Goal: Task Accomplishment & Management: Use online tool/utility

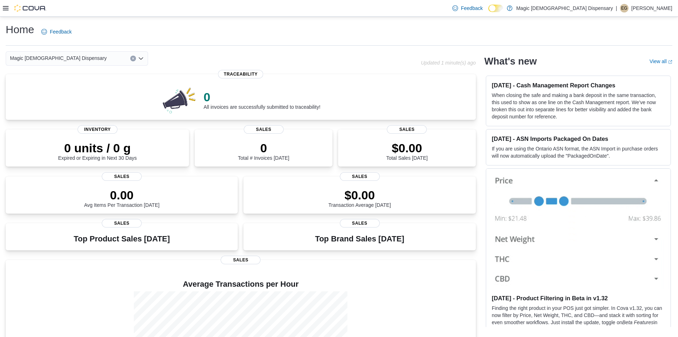
click at [7, 7] on icon at bounding box center [6, 8] width 6 height 6
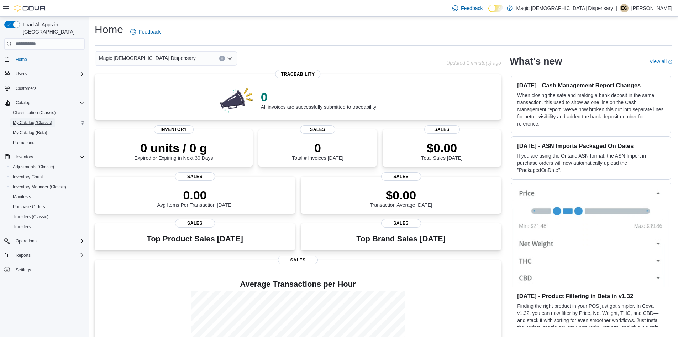
click at [44, 120] on span "My Catalog (Classic)" at bounding box center [33, 123] width 40 height 6
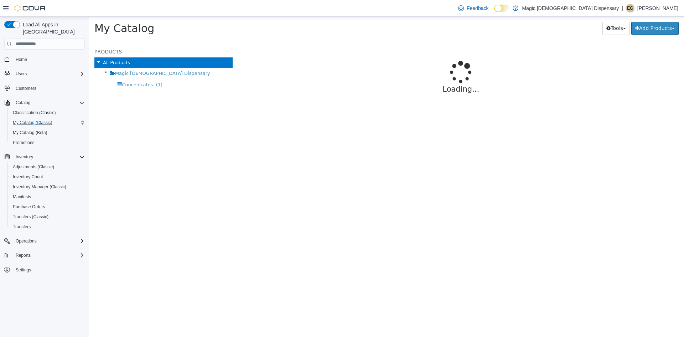
select select "**********"
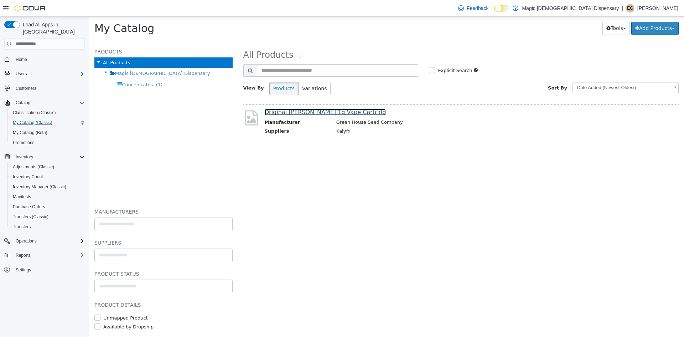
click at [322, 113] on link "Original [PERSON_NAME] 1g Vape Cartridg" at bounding box center [325, 112] width 121 height 7
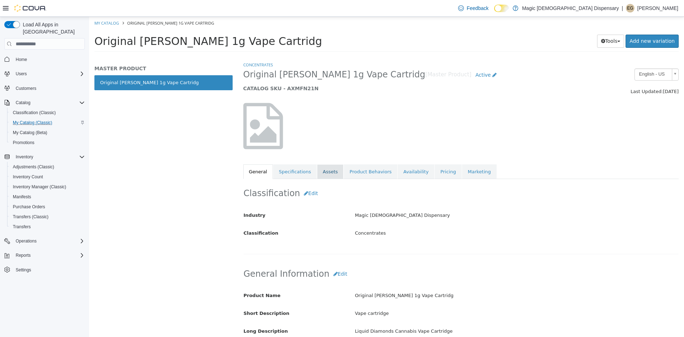
click at [330, 169] on link "Assets" at bounding box center [330, 171] width 26 height 15
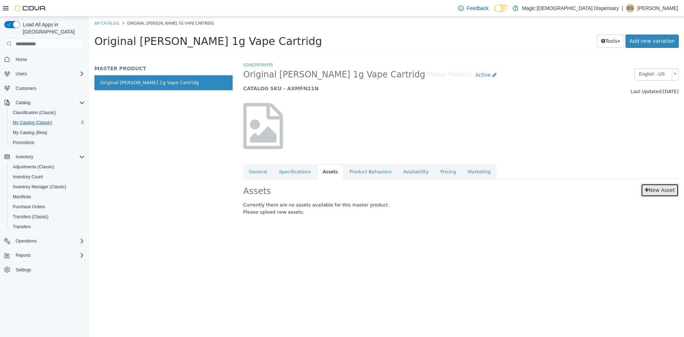
click at [653, 189] on link "New Asset" at bounding box center [660, 189] width 38 height 13
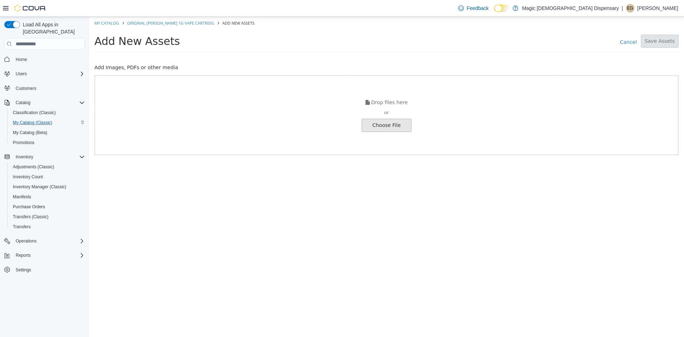
click at [384, 128] on input "file" at bounding box center [13, 125] width 795 height 12
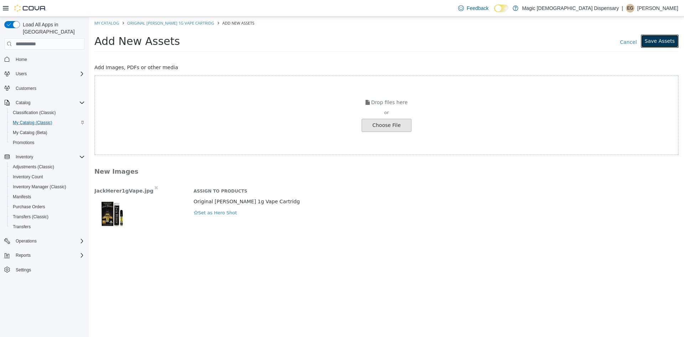
click at [664, 45] on button "Save Assets" at bounding box center [660, 41] width 38 height 13
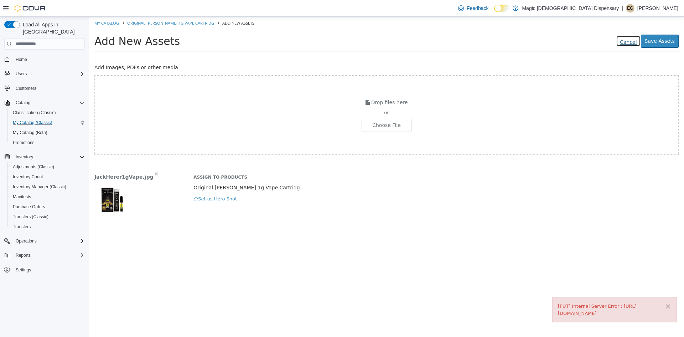
click at [635, 42] on link "Cancel" at bounding box center [628, 41] width 25 height 11
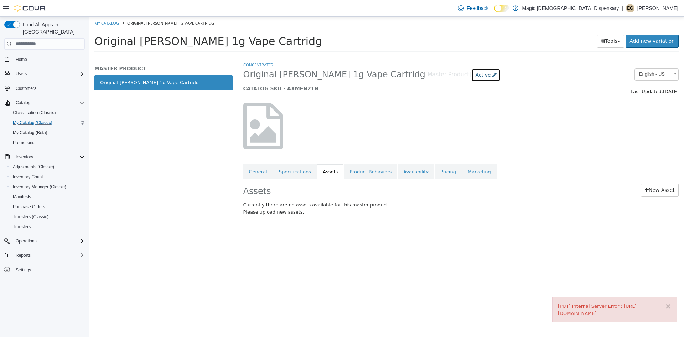
click at [475, 77] on span "Active" at bounding box center [482, 75] width 15 height 6
click at [492, 76] on icon at bounding box center [494, 74] width 4 height 5
click at [373, 174] on link "Product Behaviors" at bounding box center [370, 171] width 53 height 15
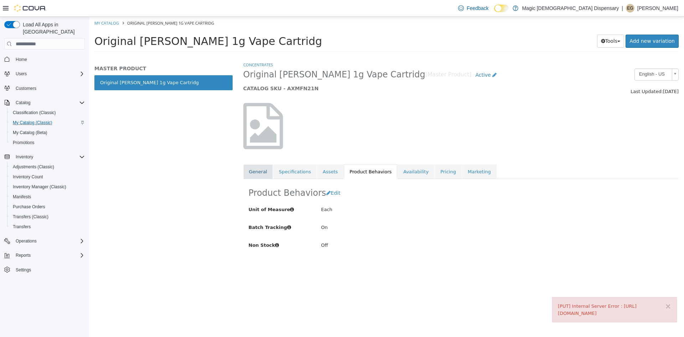
click at [255, 171] on link "General" at bounding box center [258, 171] width 30 height 15
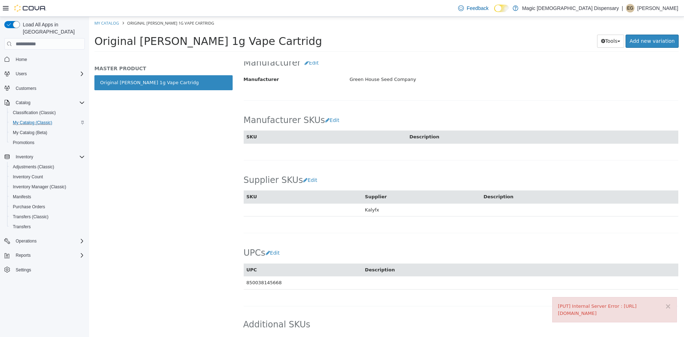
scroll to position [360, 0]
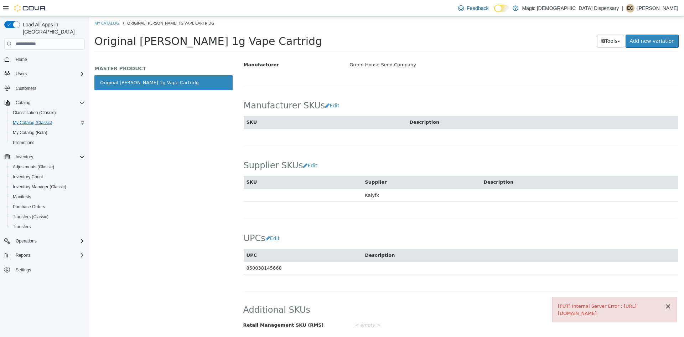
click at [670, 302] on button "×" at bounding box center [667, 305] width 6 height 7
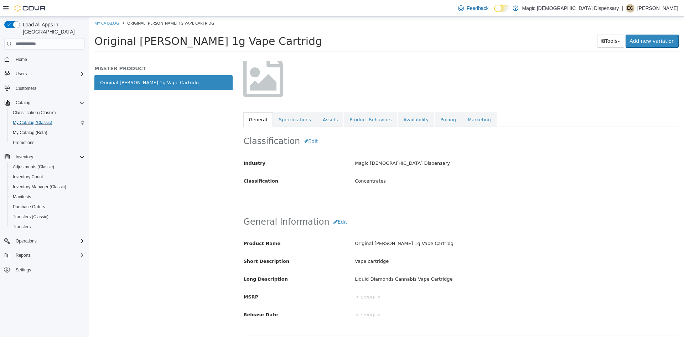
scroll to position [0, 0]
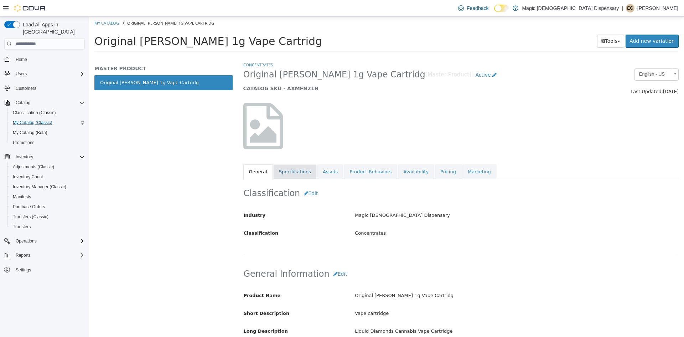
click at [303, 171] on link "Specifications" at bounding box center [294, 171] width 43 height 15
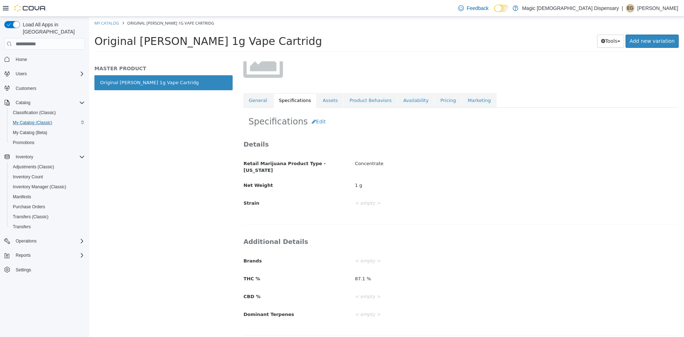
scroll to position [72, 0]
click at [409, 104] on link "Availability" at bounding box center [415, 100] width 37 height 15
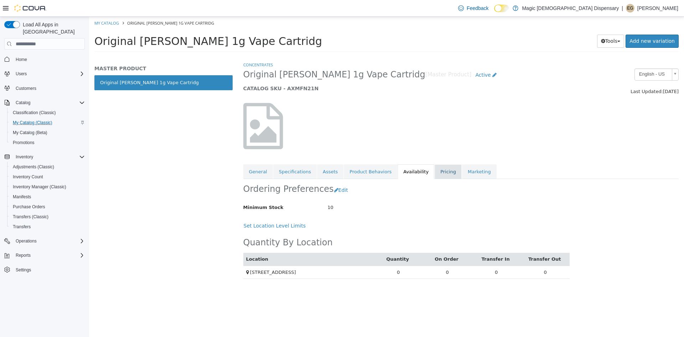
click at [434, 174] on link "Pricing" at bounding box center [447, 171] width 27 height 15
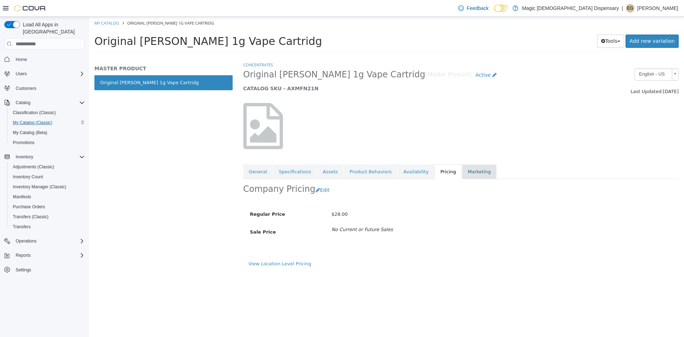
click at [464, 173] on link "Marketing" at bounding box center [479, 171] width 35 height 15
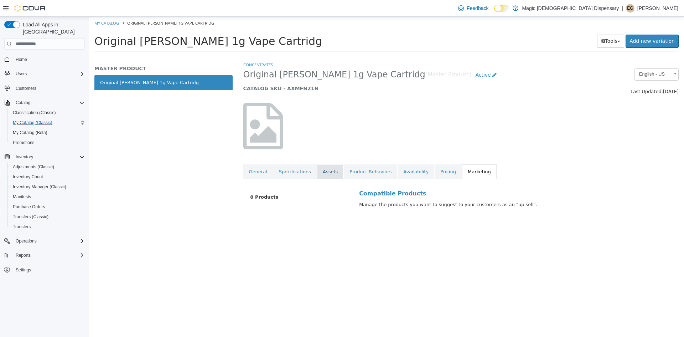
click at [324, 172] on link "Assets" at bounding box center [330, 171] width 26 height 15
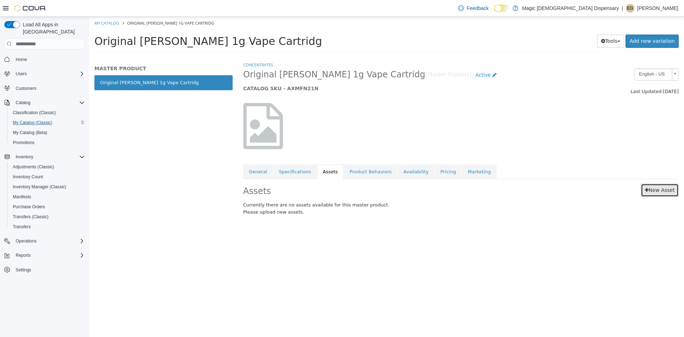
click at [663, 191] on link "New Asset" at bounding box center [660, 189] width 38 height 13
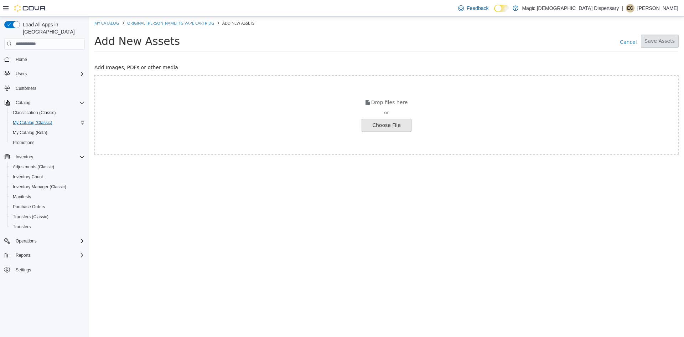
click at [387, 125] on input "file" at bounding box center [13, 125] width 795 height 12
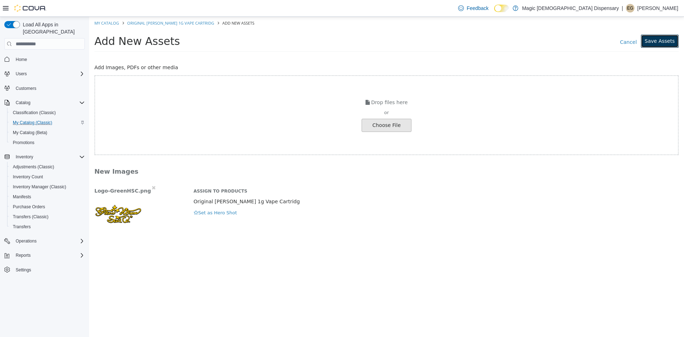
click at [668, 44] on button "Save Assets" at bounding box center [660, 41] width 38 height 13
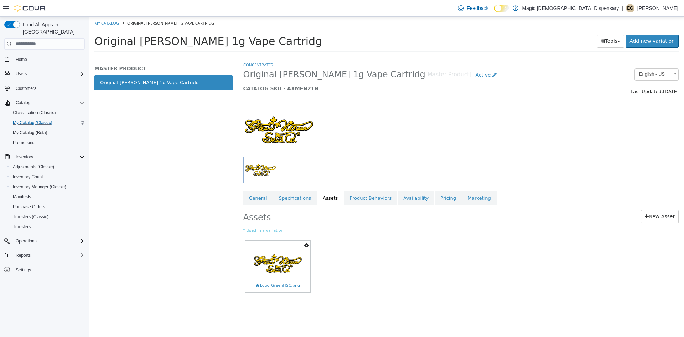
click at [148, 81] on link "Original [PERSON_NAME] 1g Vape Cartridg" at bounding box center [163, 82] width 138 height 15
click at [256, 193] on link "General" at bounding box center [258, 198] width 30 height 15
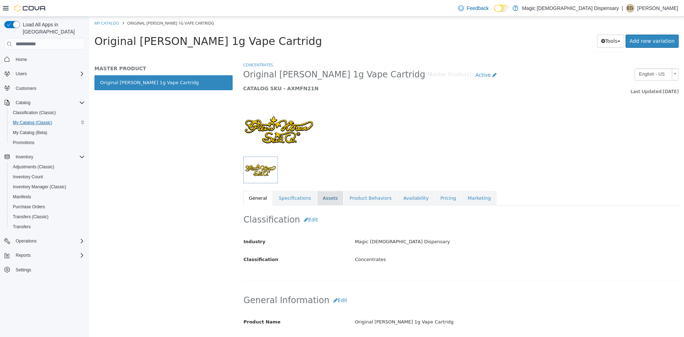
click at [322, 198] on link "Assets" at bounding box center [330, 198] width 26 height 15
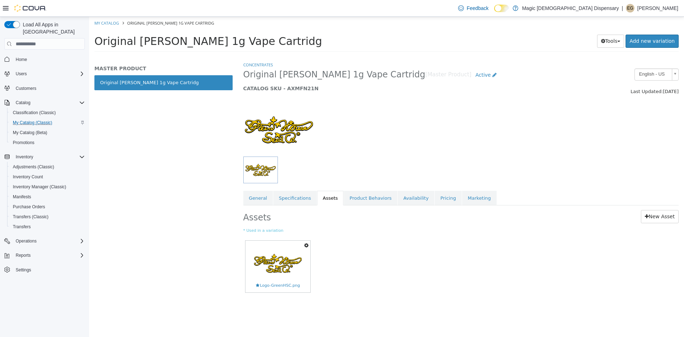
click at [307, 245] on icon "button" at bounding box center [306, 244] width 4 height 5
click at [276, 289] on link "Delete" at bounding box center [282, 287] width 56 height 10
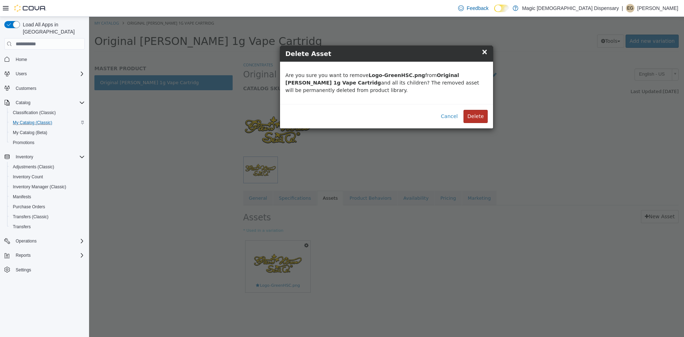
click at [483, 117] on button "Delete" at bounding box center [475, 116] width 24 height 13
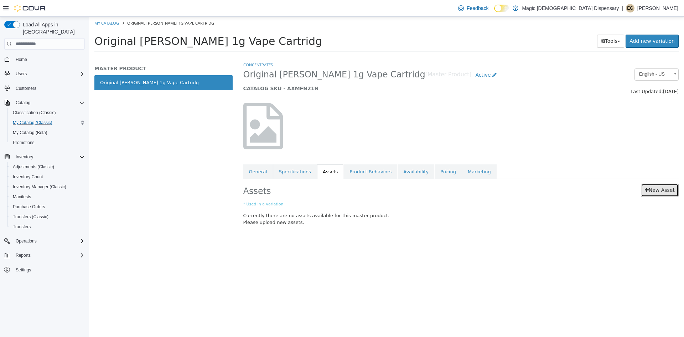
click at [656, 189] on link "New Asset" at bounding box center [660, 189] width 38 height 13
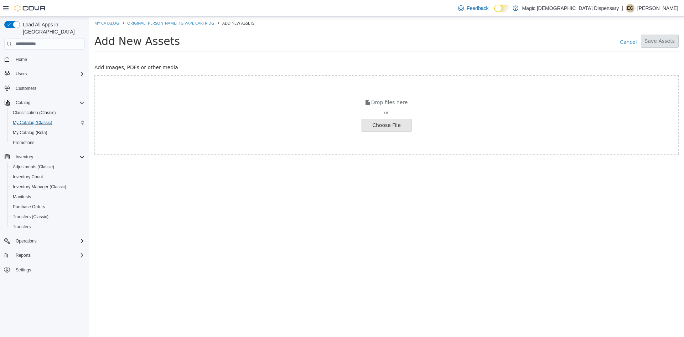
click at [396, 126] on input "file" at bounding box center [13, 125] width 795 height 12
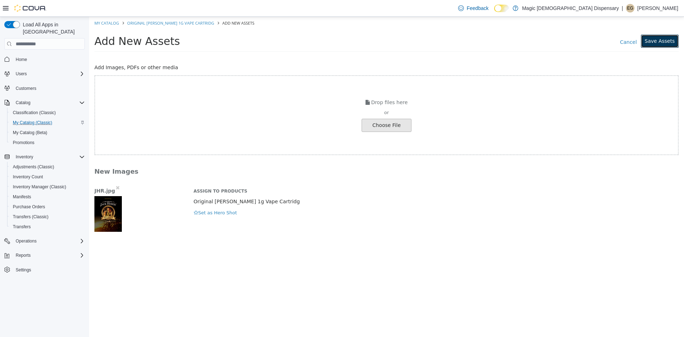
click at [662, 45] on button "Save Assets" at bounding box center [660, 41] width 38 height 13
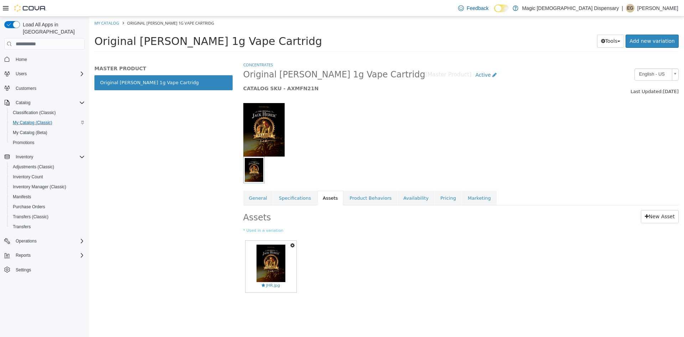
click at [169, 81] on link "Original [PERSON_NAME] 1g Vape Cartridg" at bounding box center [163, 82] width 138 height 15
click at [258, 201] on link "General" at bounding box center [258, 198] width 30 height 15
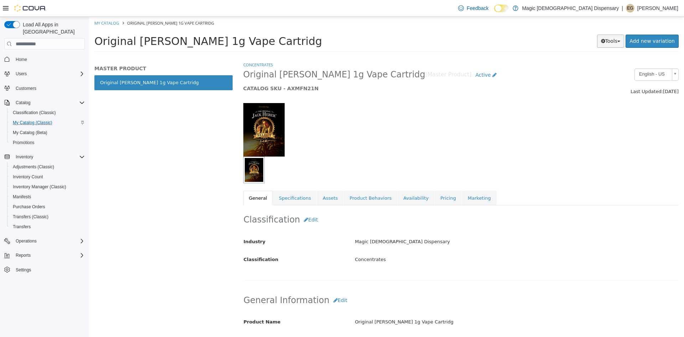
click at [620, 42] on span "button" at bounding box center [618, 41] width 3 height 1
click at [600, 68] on link "Print Labels" at bounding box center [595, 65] width 56 height 10
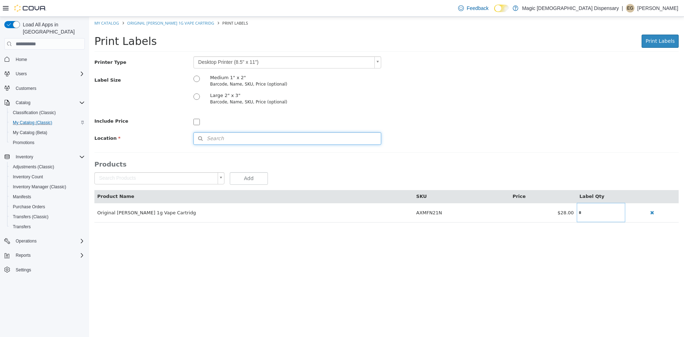
click at [308, 140] on button "Search" at bounding box center [287, 138] width 188 height 12
click at [372, 150] on icon at bounding box center [374, 150] width 5 height 5
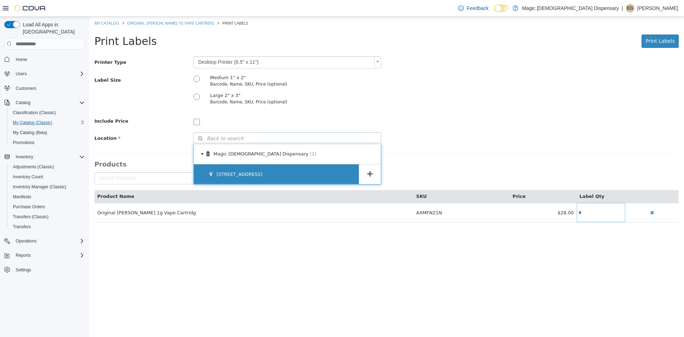
click at [250, 169] on div "[STREET_ADDRESS]" at bounding box center [276, 174] width 165 height 20
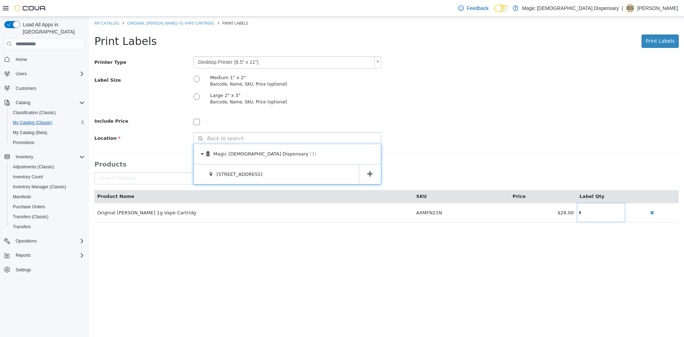
click at [454, 129] on div "Printer Type Desktop Printer (8.5" x 11") * Label Size Medium 1" x 2" Barcode, …" at bounding box center [386, 100] width 584 height 88
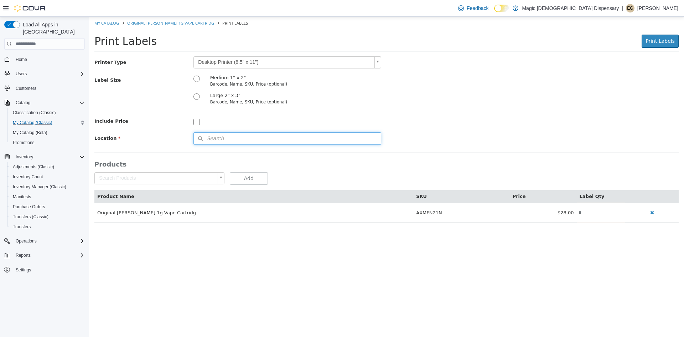
click at [301, 140] on button "Search" at bounding box center [287, 138] width 188 height 12
click at [364, 153] on span "or browse" at bounding box center [362, 151] width 37 height 12
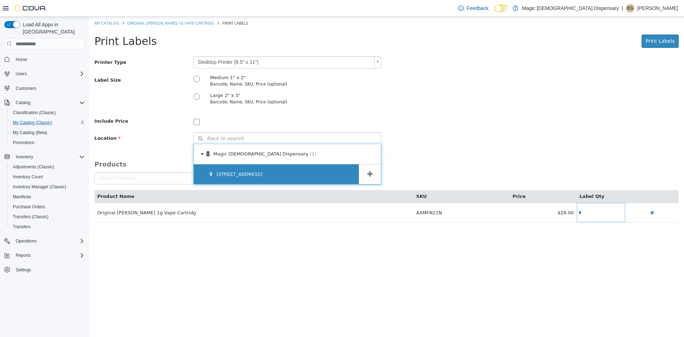
click at [255, 174] on span "[STREET_ADDRESS]" at bounding box center [240, 173] width 46 height 5
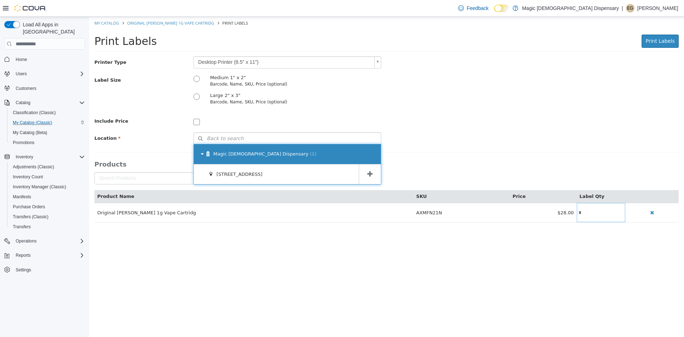
click at [251, 153] on span "Magic [DEMOGRAPHIC_DATA] Dispensary" at bounding box center [260, 153] width 95 height 5
click at [270, 159] on div "Magic [DEMOGRAPHIC_DATA] Dispensary (1)" at bounding box center [287, 154] width 187 height 20
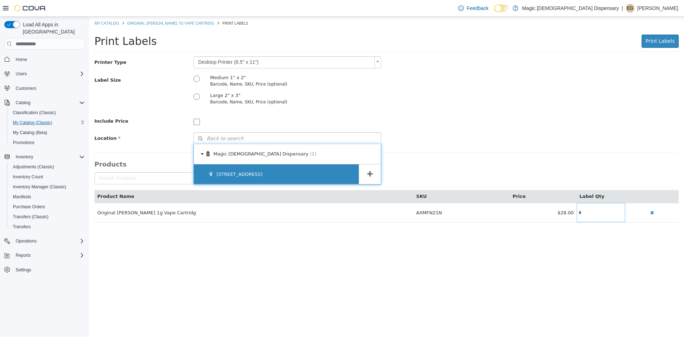
click at [271, 177] on div "[STREET_ADDRESS]" at bounding box center [276, 174] width 165 height 20
click at [271, 176] on div "[STREET_ADDRESS]" at bounding box center [276, 174] width 165 height 20
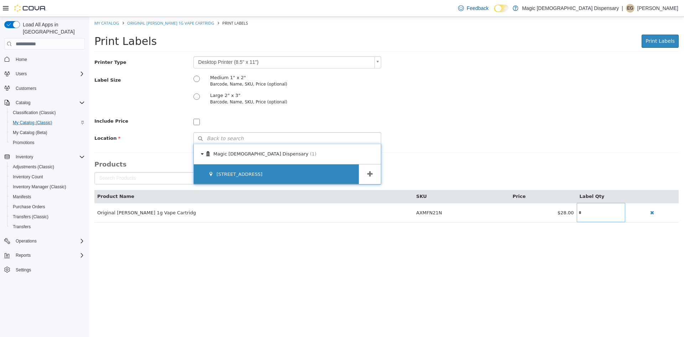
click at [271, 176] on div "[STREET_ADDRESS]" at bounding box center [276, 174] width 165 height 20
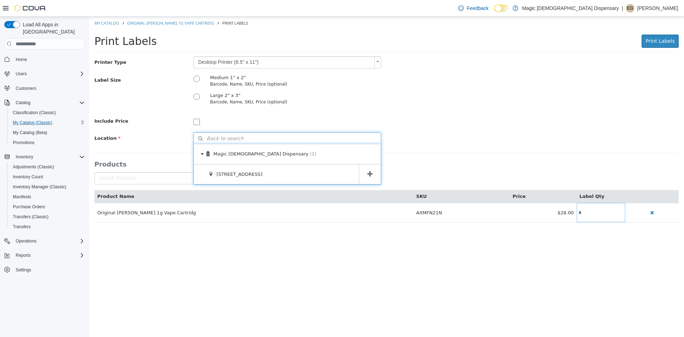
click at [277, 139] on button "Back to search" at bounding box center [287, 138] width 188 height 12
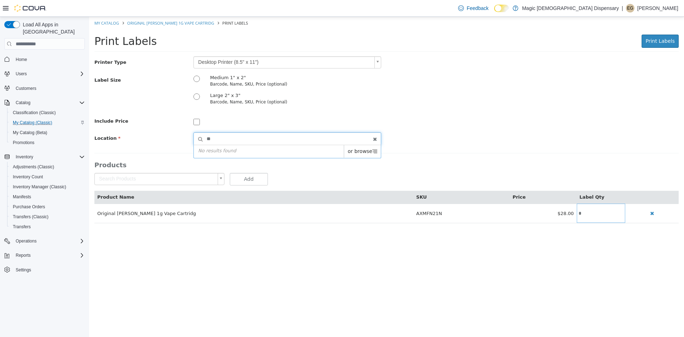
type input "*"
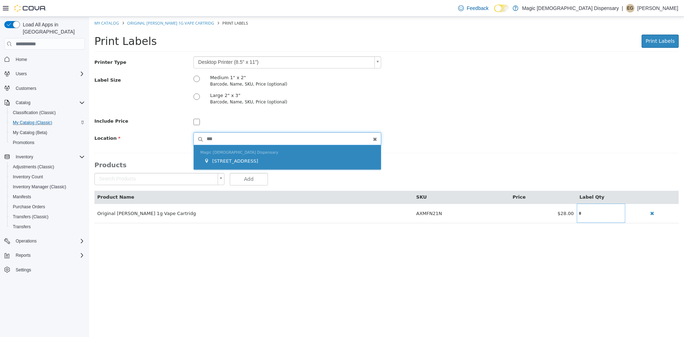
type input "***"
click at [248, 161] on span "[STREET_ADDRESS]" at bounding box center [235, 160] width 46 height 5
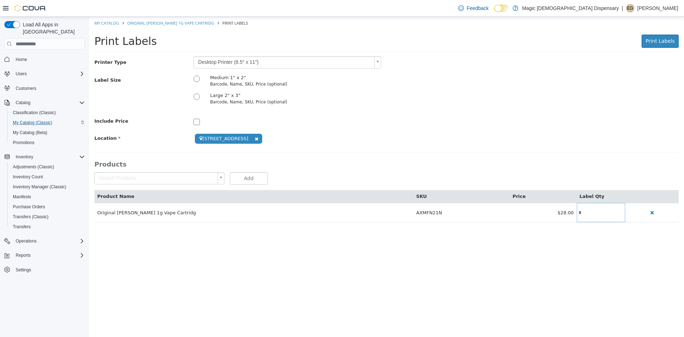
click at [376, 62] on body "**********" at bounding box center [386, 123] width 595 height 213
click at [380, 60] on body "**********" at bounding box center [386, 123] width 595 height 213
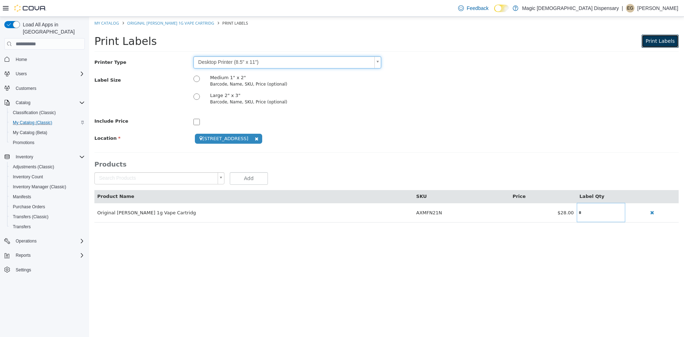
click at [663, 41] on span "Print Labels" at bounding box center [659, 41] width 29 height 6
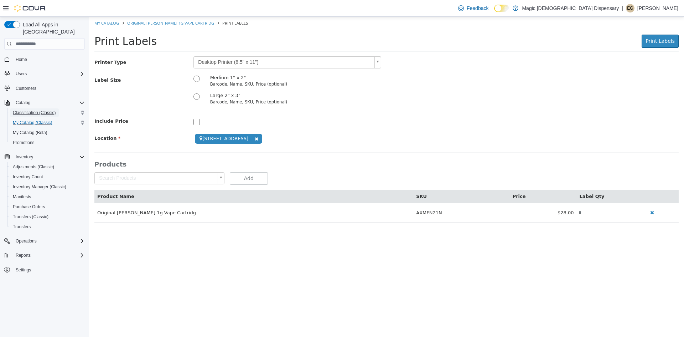
click at [32, 108] on span "Classification (Classic)" at bounding box center [34, 112] width 43 height 9
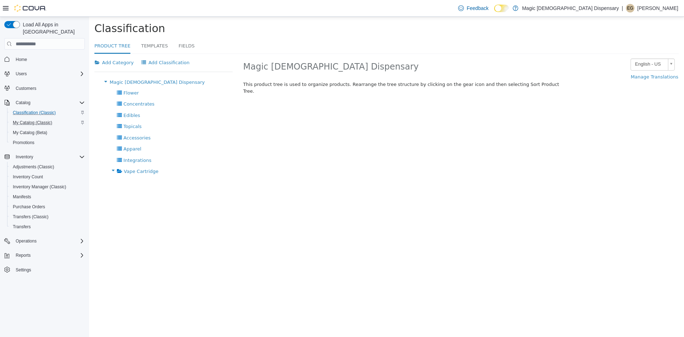
click at [612, 234] on html "× Product Tree Classification Product Tree Templates Fields Add Category Add Cl…" at bounding box center [386, 125] width 595 height 217
